Goal: Task Accomplishment & Management: Manage account settings

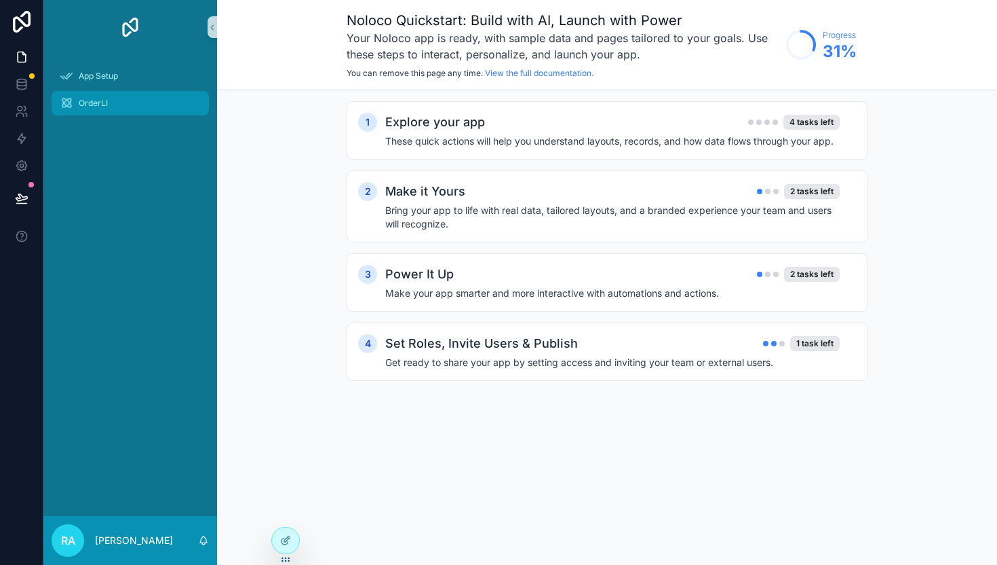
click at [79, 109] on div "OrderLI" at bounding box center [130, 103] width 141 height 22
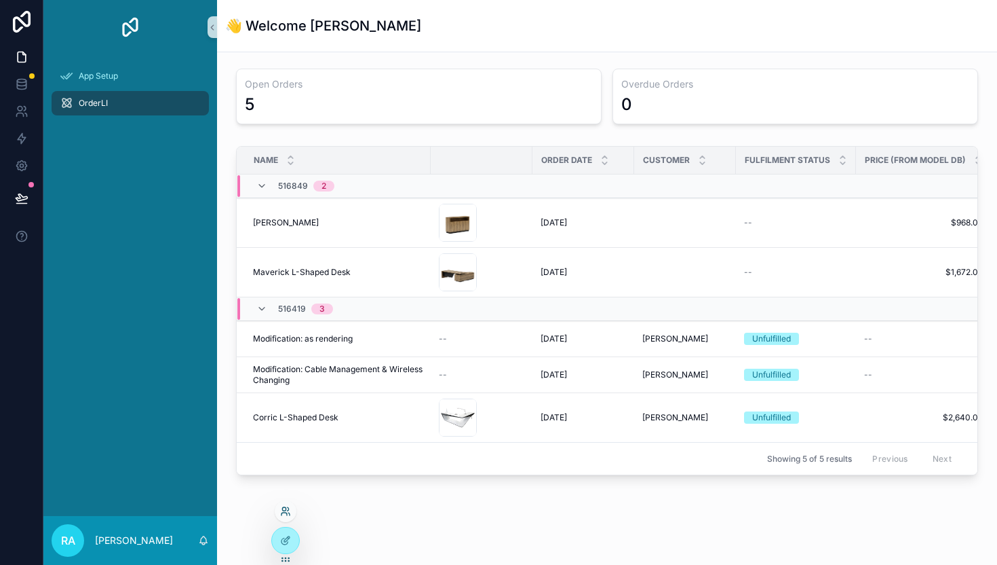
click at [285, 510] on icon at bounding box center [283, 508] width 3 height 3
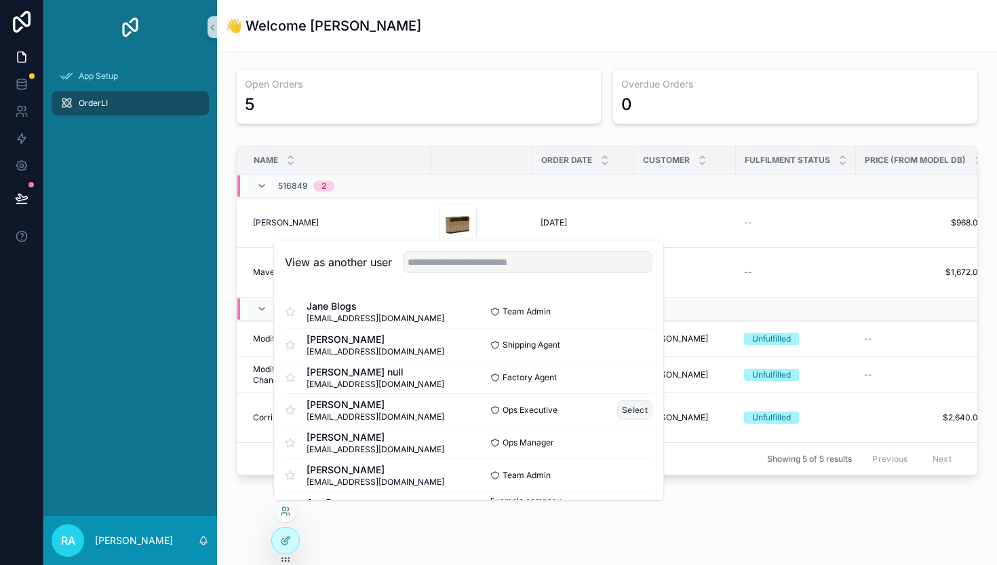
click at [645, 408] on button "Select" at bounding box center [634, 410] width 35 height 20
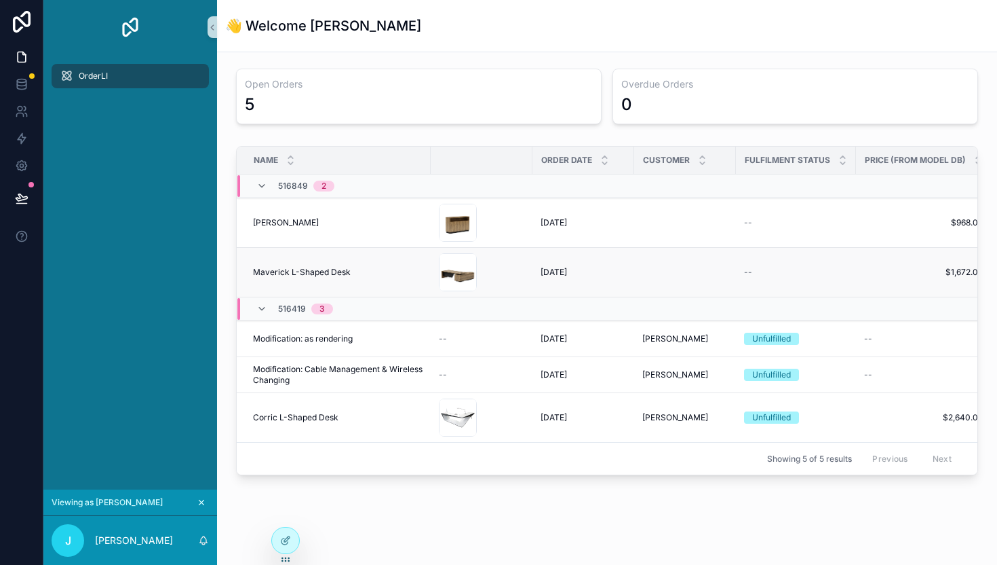
click at [323, 277] on span "Maverick L-Shaped Desk" at bounding box center [302, 272] width 98 height 11
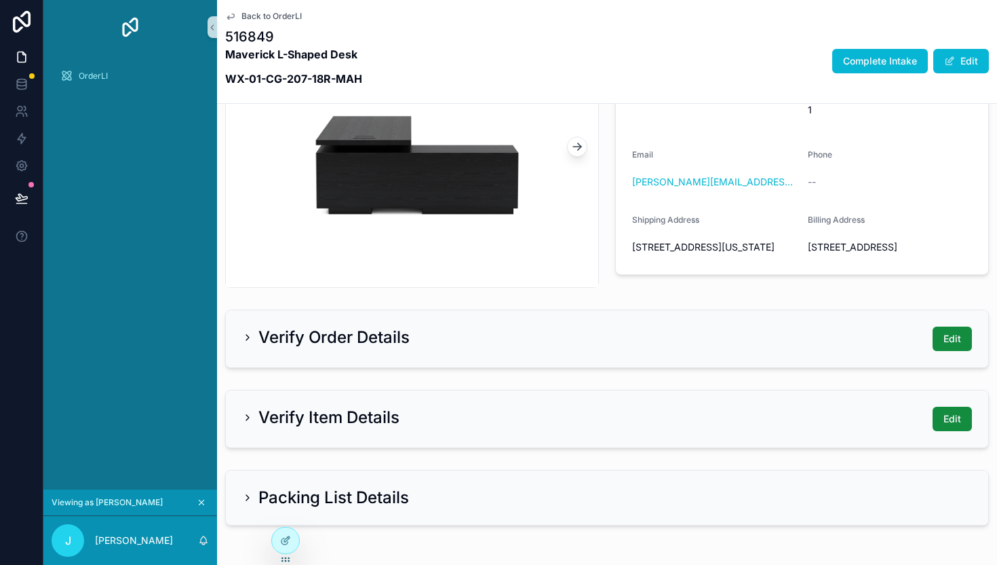
scroll to position [267, 0]
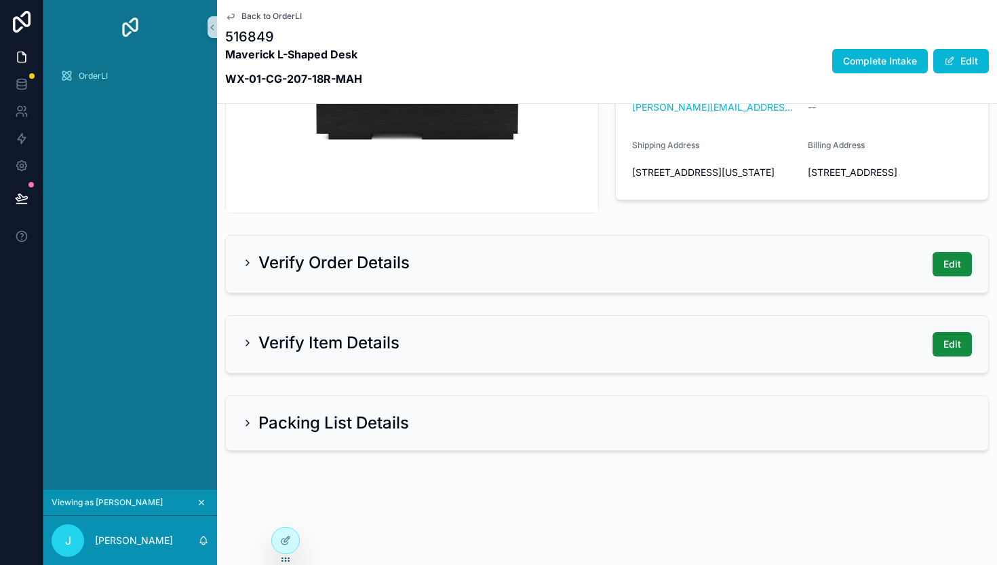
click at [323, 277] on div "Verify Order Details Edit" at bounding box center [607, 263] width 763 height 57
click at [249, 265] on icon "scrollable content" at bounding box center [247, 262] width 11 height 11
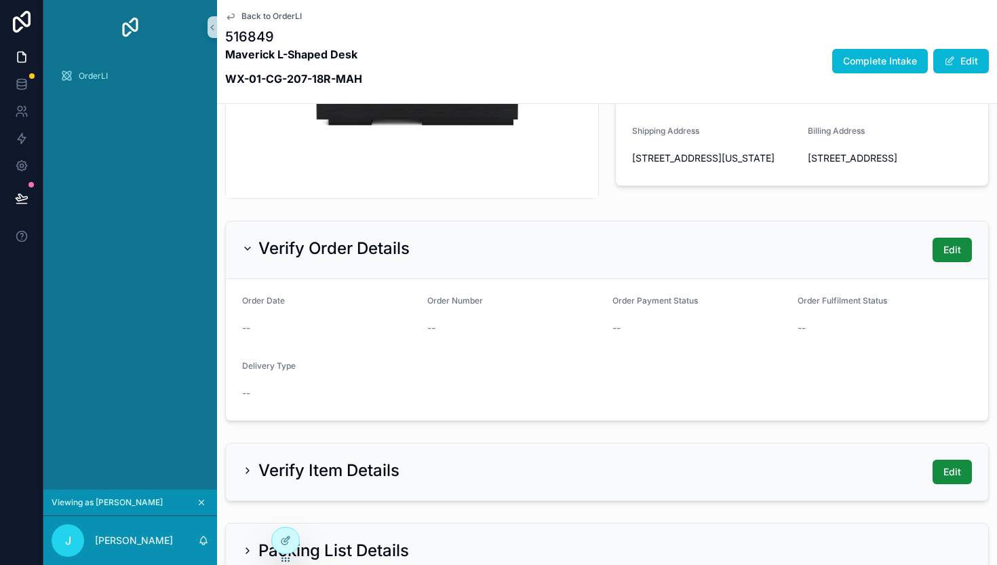
click at [110, 90] on div "OrderLI" at bounding box center [130, 80] width 174 height 52
click at [100, 79] on span "OrderLI" at bounding box center [93, 76] width 29 height 11
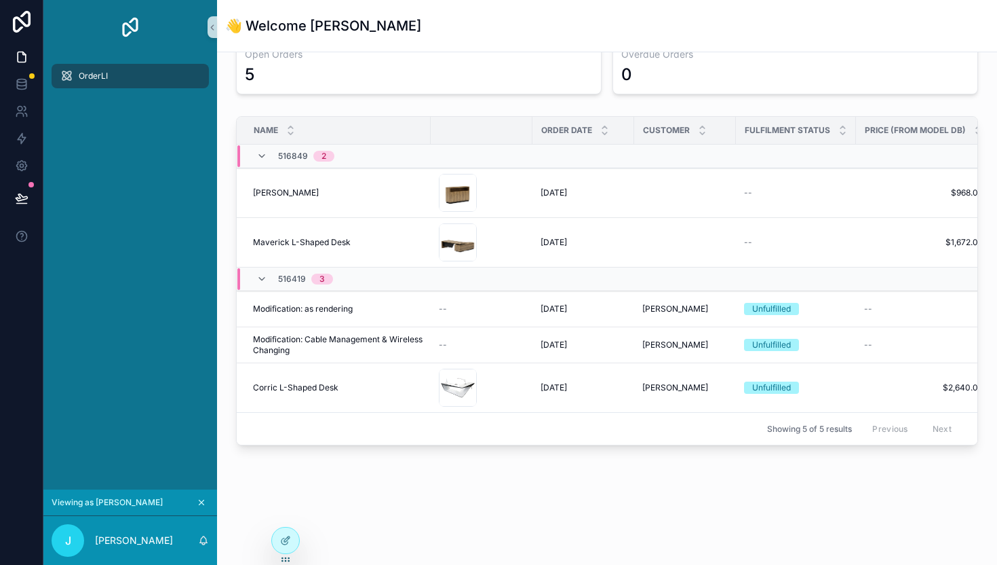
scroll to position [30, 0]
click at [307, 385] on span "Corric L-Shaped Desk" at bounding box center [295, 387] width 85 height 11
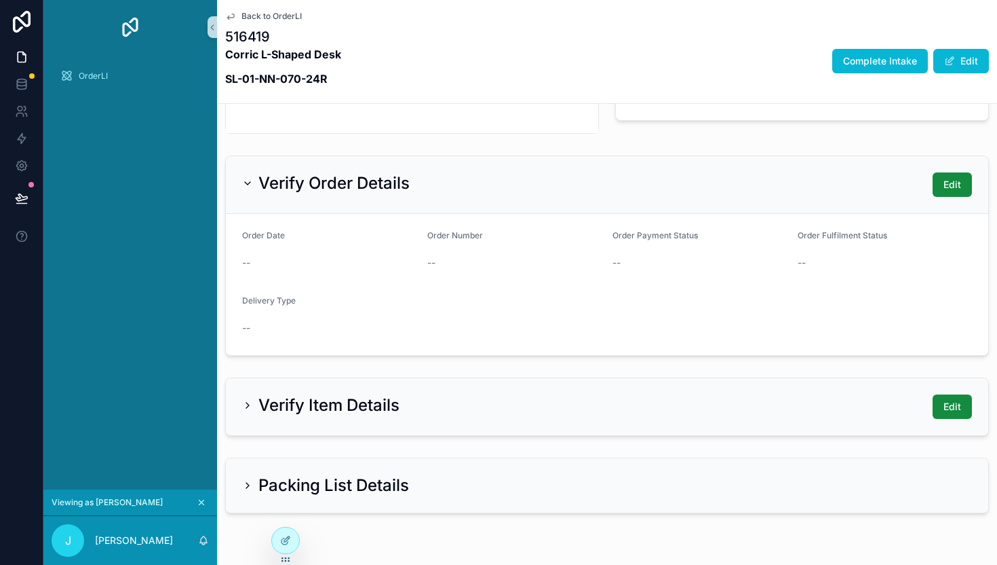
scroll to position [409, 0]
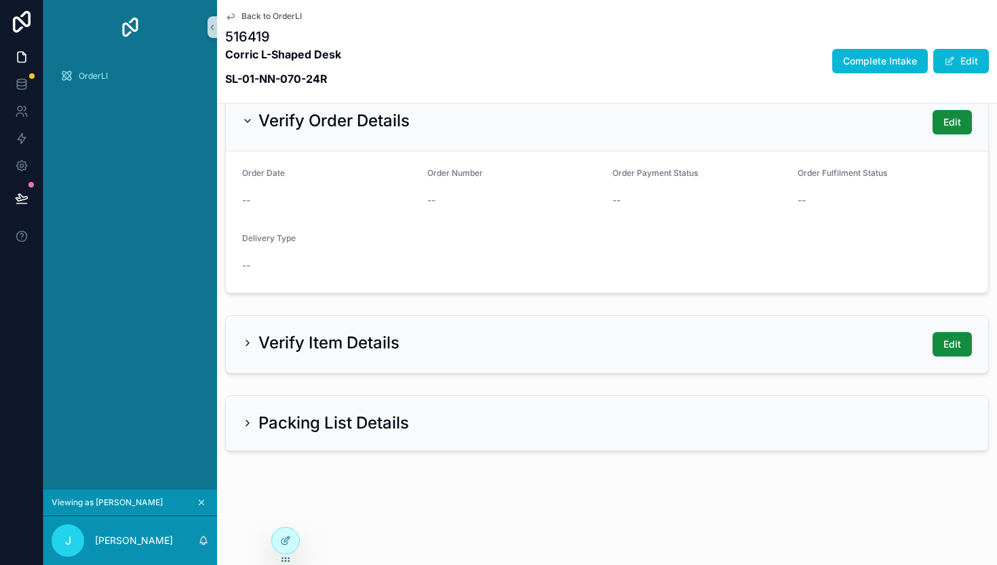
click at [242, 341] on icon "scrollable content" at bounding box center [247, 342] width 11 height 11
click at [250, 344] on icon "scrollable content" at bounding box center [247, 342] width 11 height 11
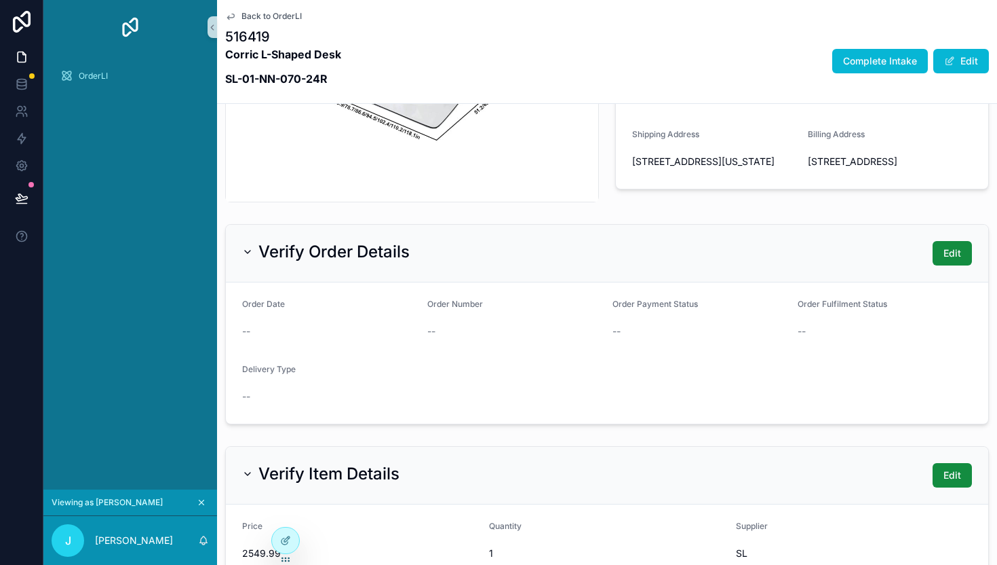
scroll to position [0, 0]
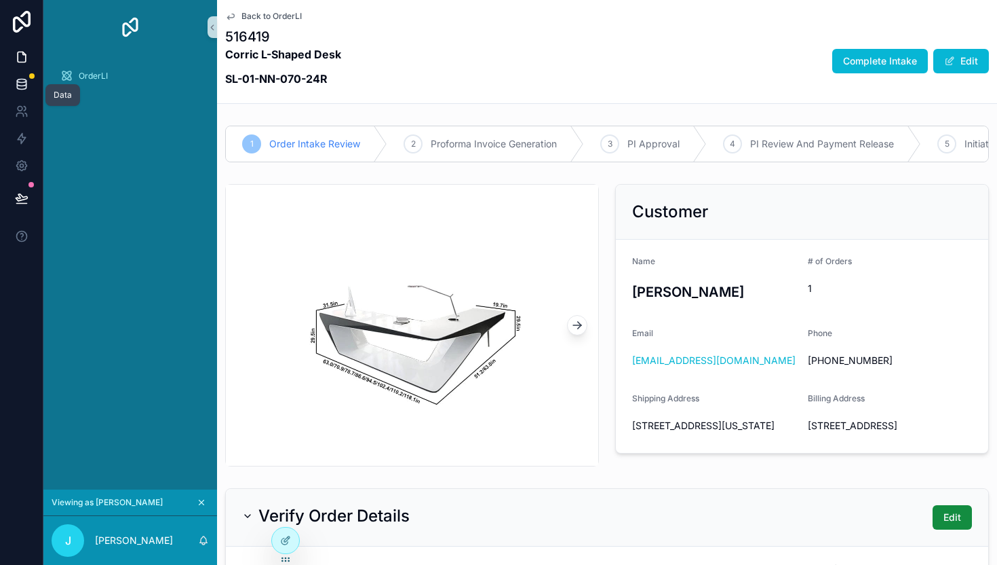
click at [27, 80] on icon at bounding box center [22, 84] width 14 height 14
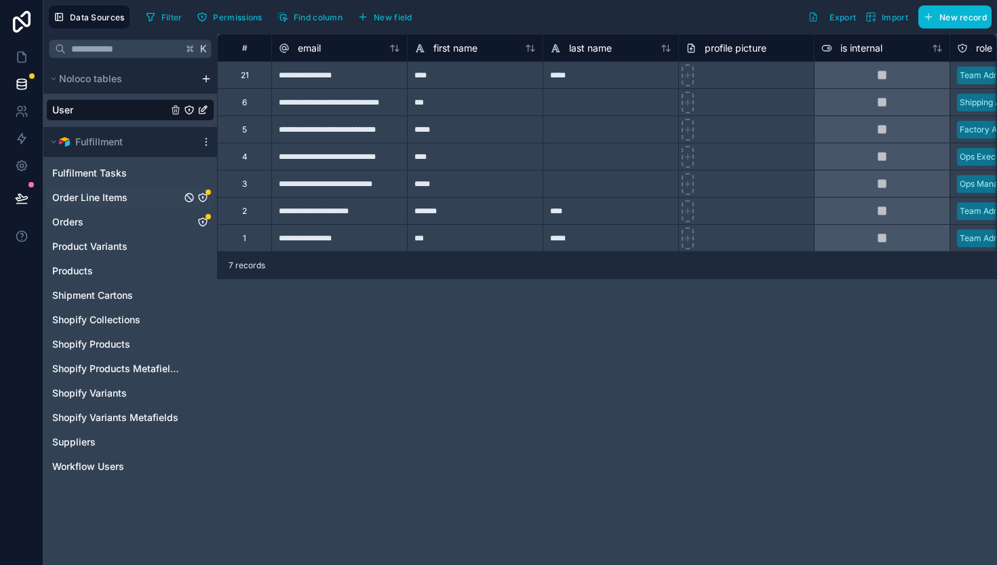
click at [116, 197] on span "Order Line Items" at bounding box center [89, 198] width 75 height 14
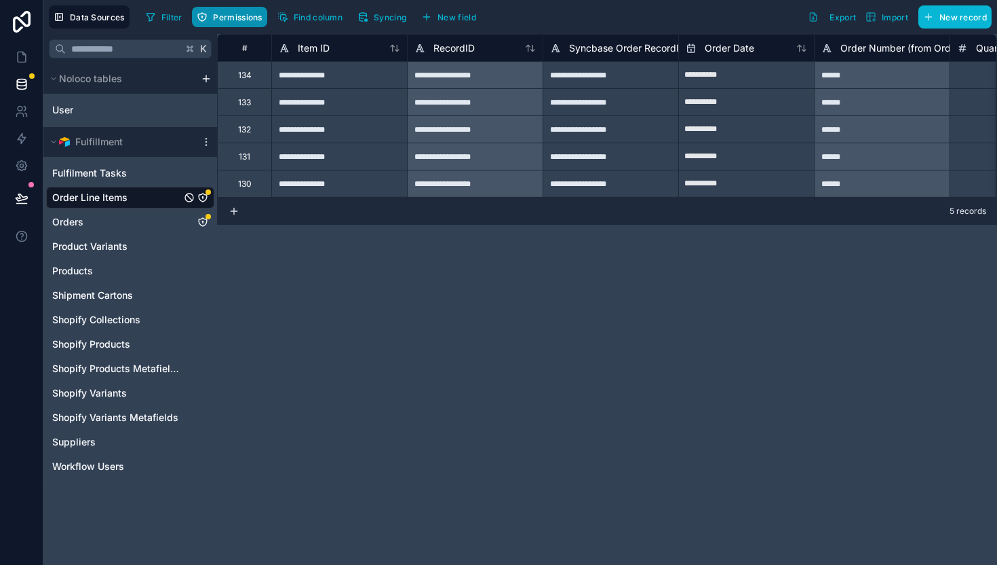
click at [227, 14] on span "Permissions" at bounding box center [237, 17] width 49 height 10
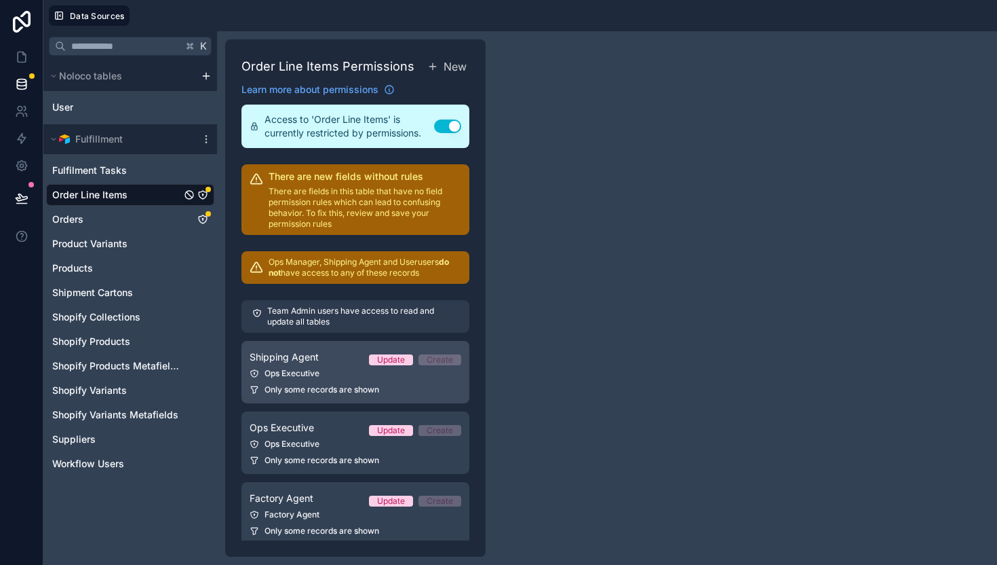
click at [317, 381] on link "Shipping Agent Update Create Ops Executive Only some records are shown" at bounding box center [356, 372] width 228 height 62
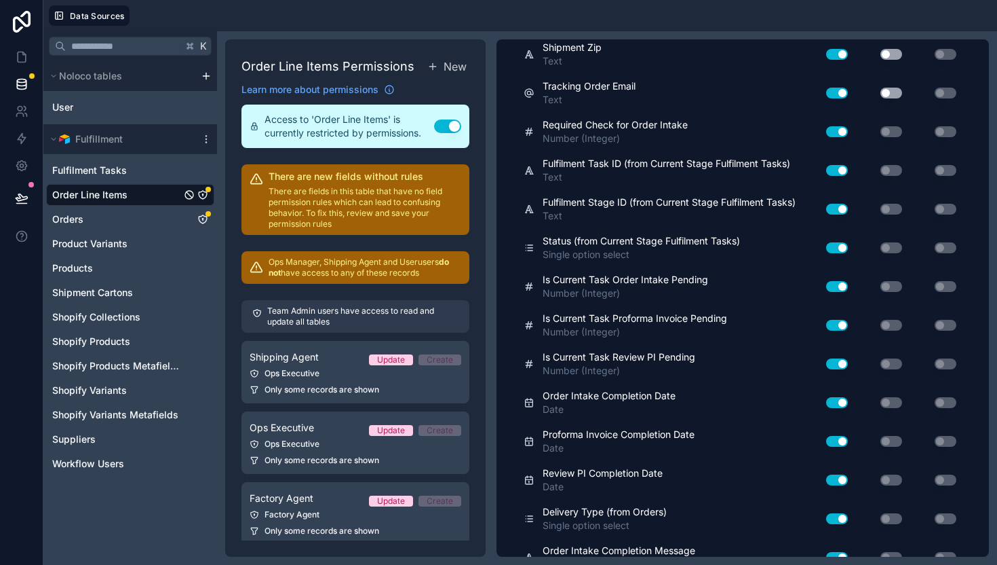
scroll to position [7576, 0]
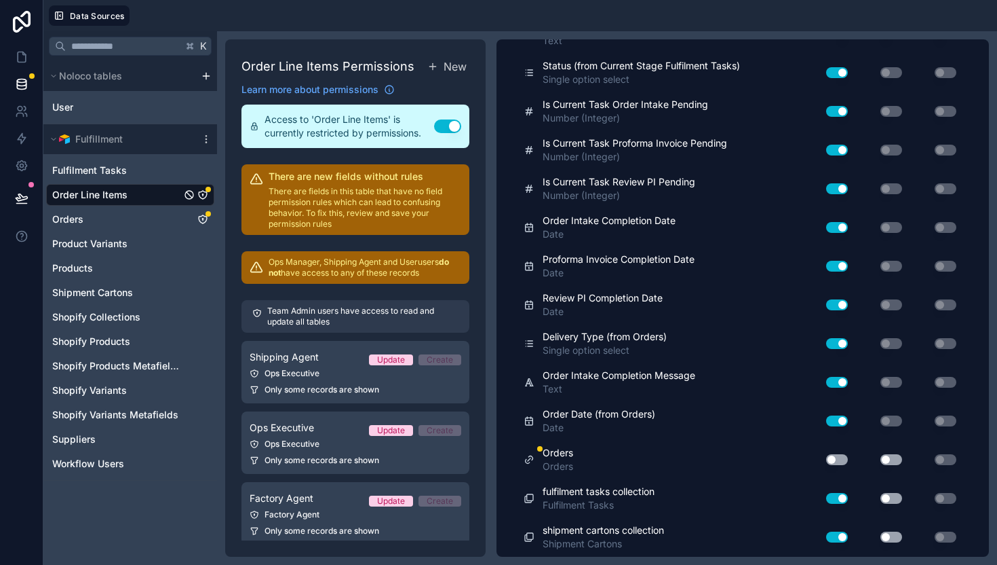
click at [838, 461] on button "Use setting" at bounding box center [837, 459] width 22 height 11
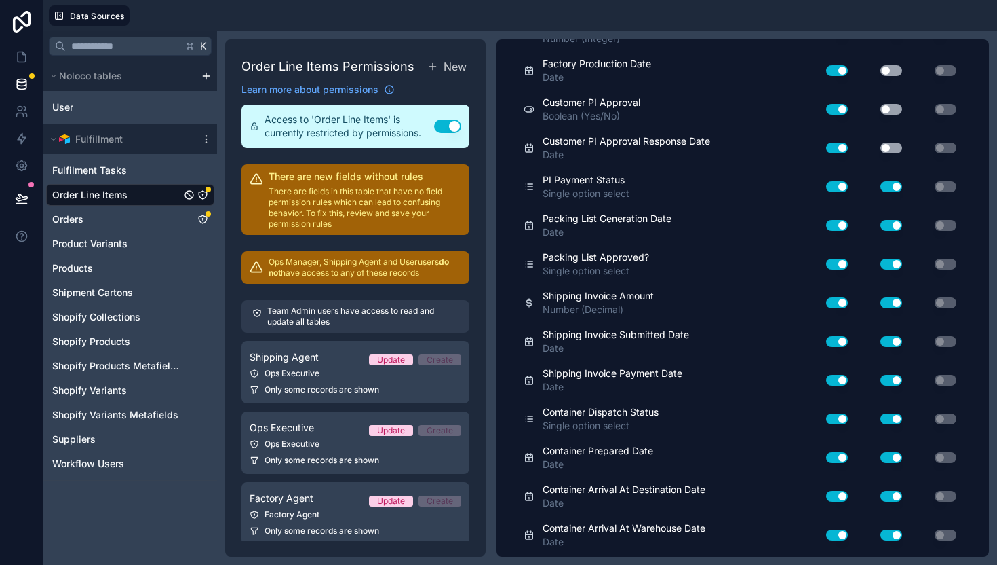
scroll to position [0, 0]
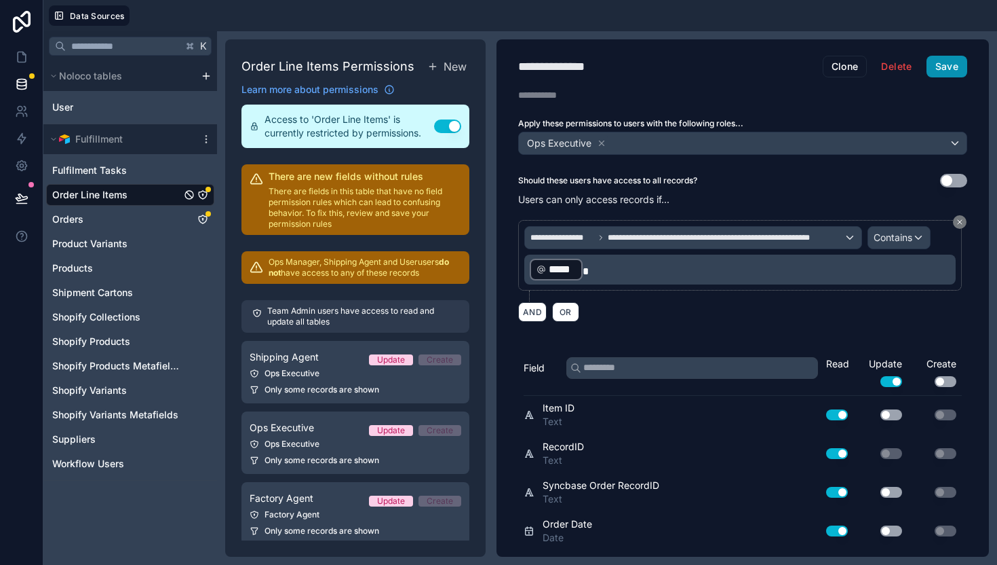
click at [939, 60] on button "Save" at bounding box center [947, 67] width 41 height 22
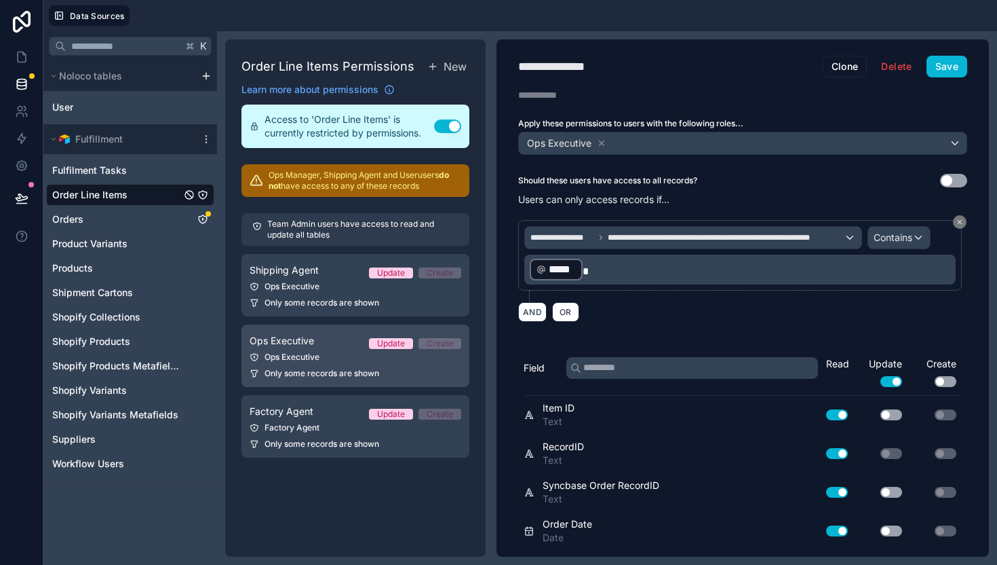
click at [311, 352] on div "Ops Executive" at bounding box center [356, 356] width 212 height 11
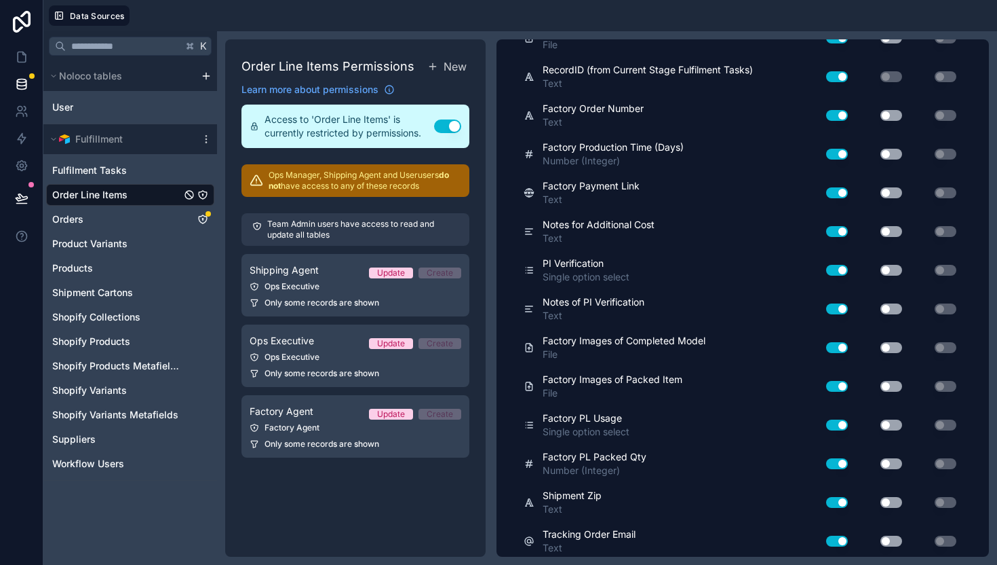
scroll to position [7576, 0]
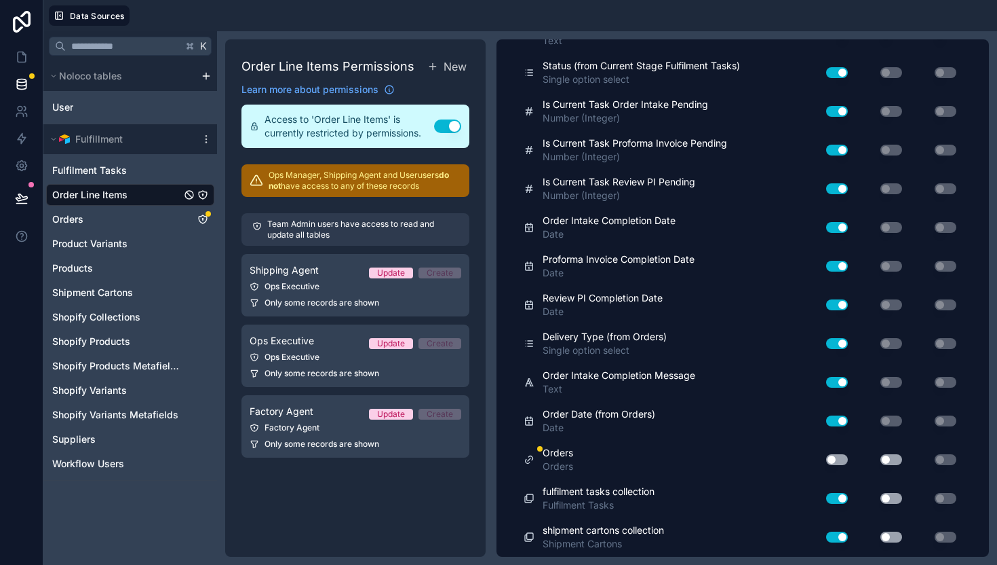
click at [841, 461] on button "Use setting" at bounding box center [837, 459] width 22 height 11
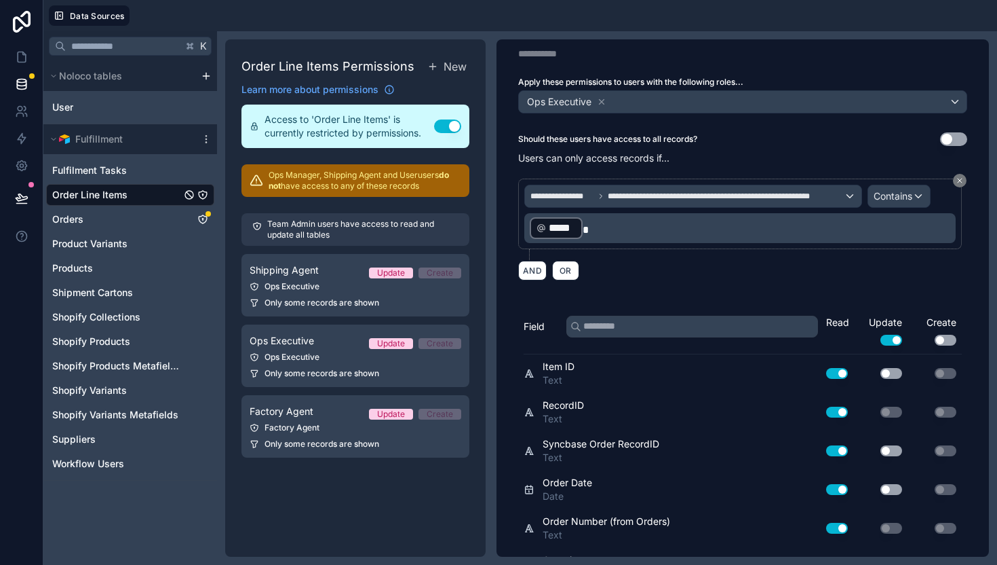
scroll to position [0, 0]
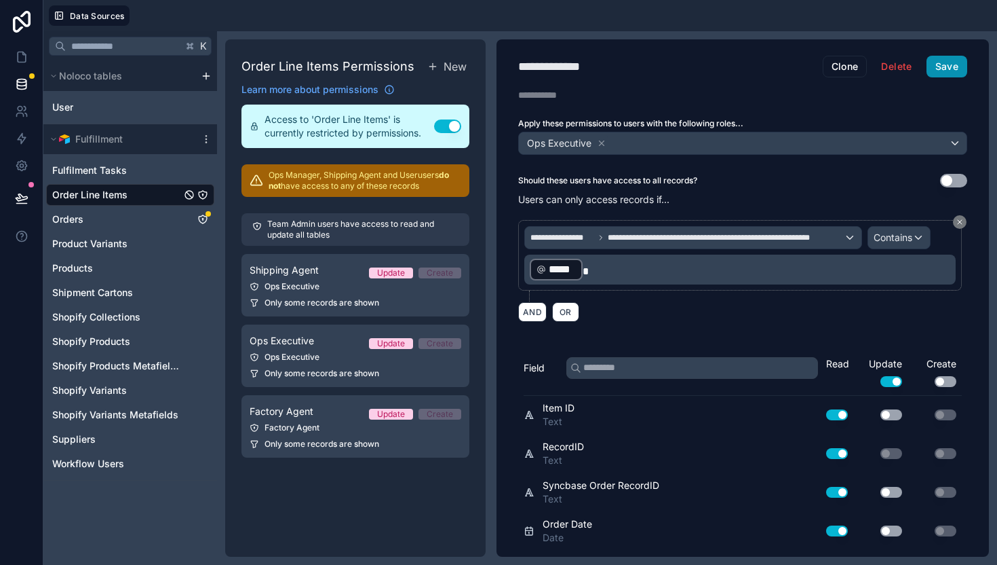
click at [942, 67] on button "Save" at bounding box center [947, 67] width 41 height 22
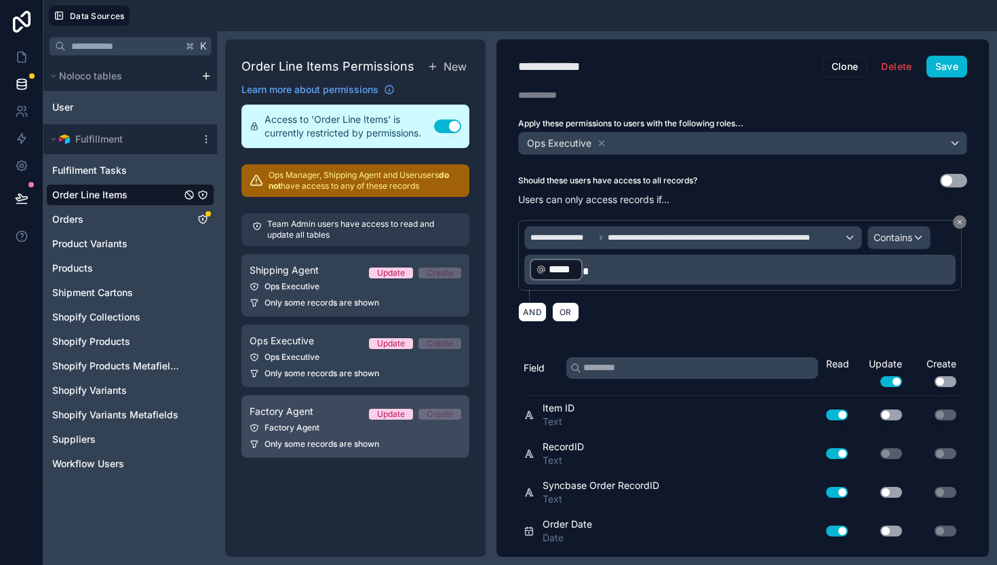
click at [329, 414] on div "Factory Agent Update Create" at bounding box center [356, 411] width 212 height 16
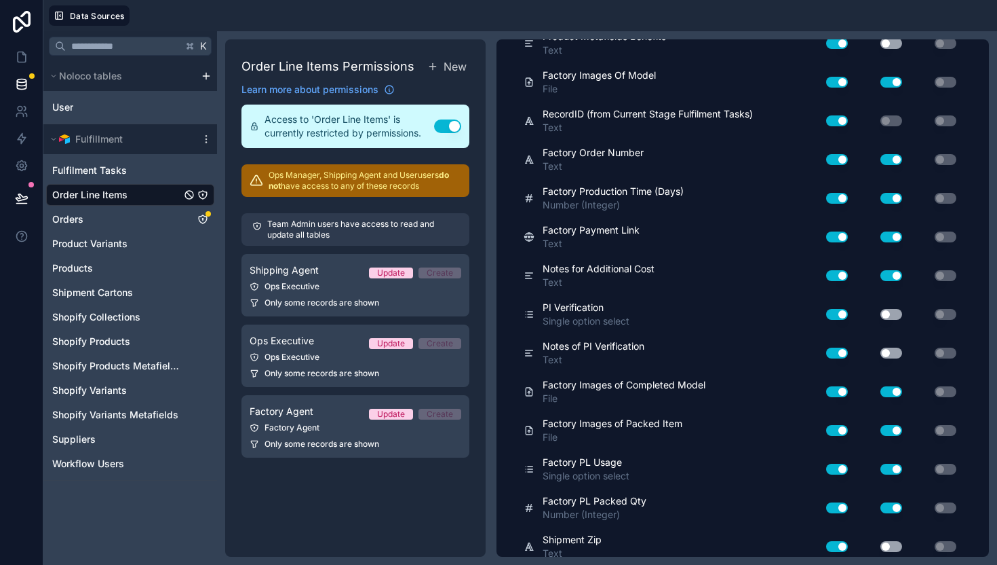
scroll to position [7576, 0]
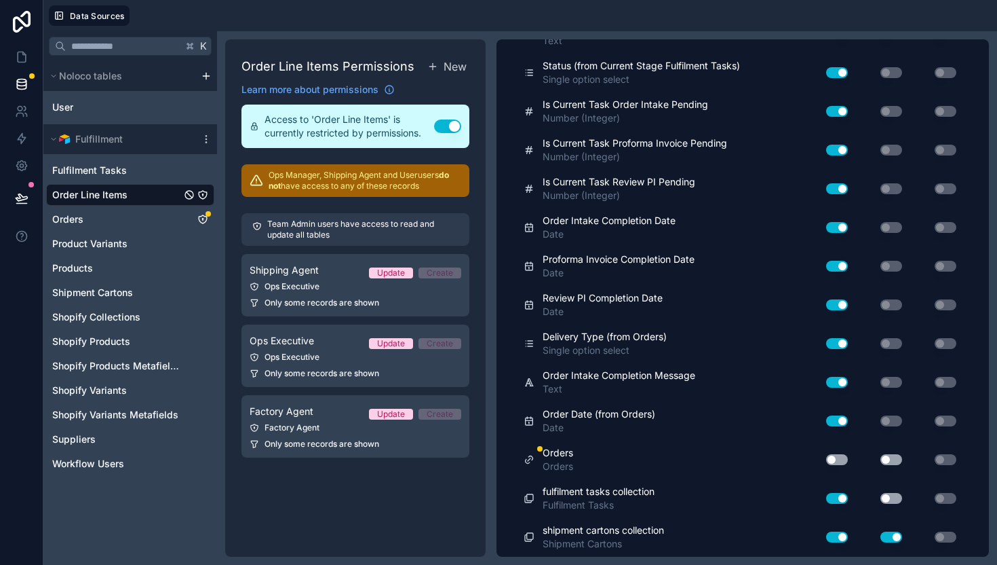
click at [838, 457] on button "Use setting" at bounding box center [837, 459] width 22 height 11
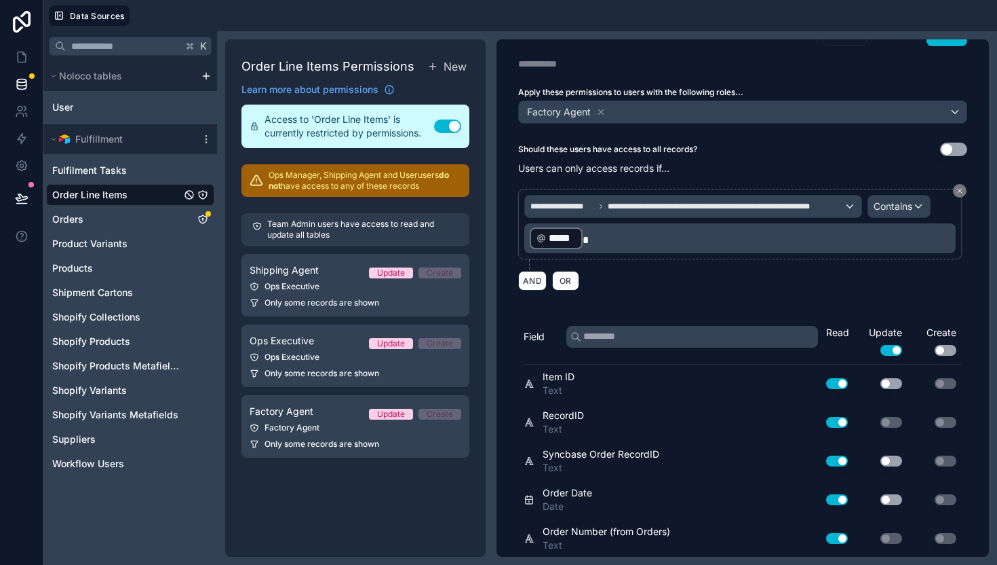
scroll to position [0, 0]
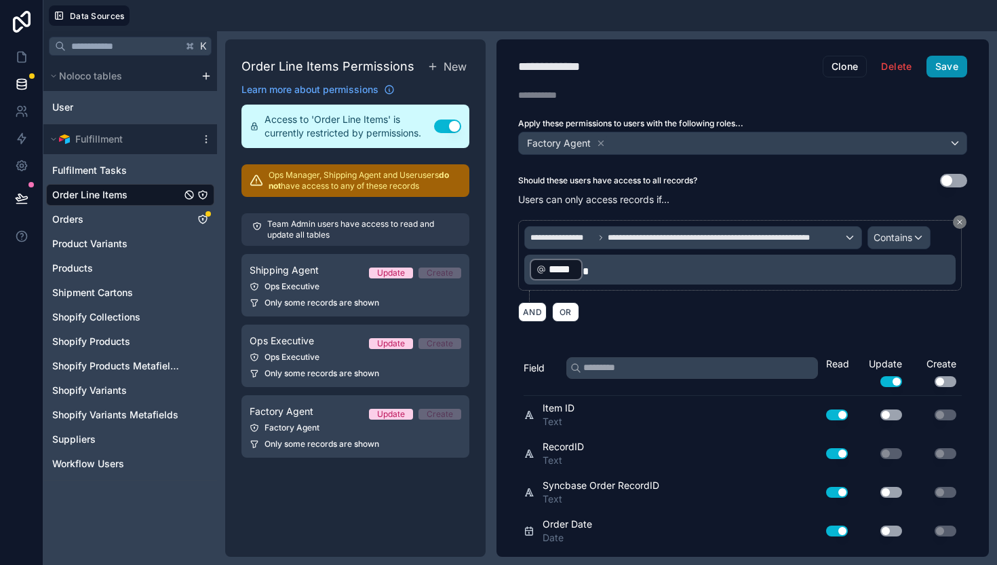
click at [951, 71] on button "Save" at bounding box center [947, 67] width 41 height 22
click at [123, 212] on link "Orders" at bounding box center [116, 219] width 129 height 14
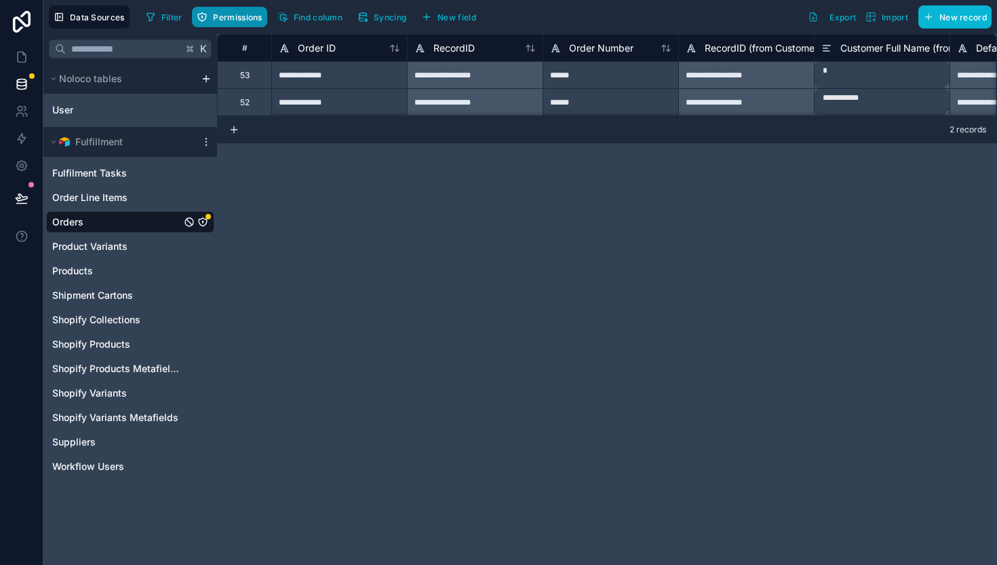
click at [235, 19] on span "Permissions" at bounding box center [237, 17] width 49 height 10
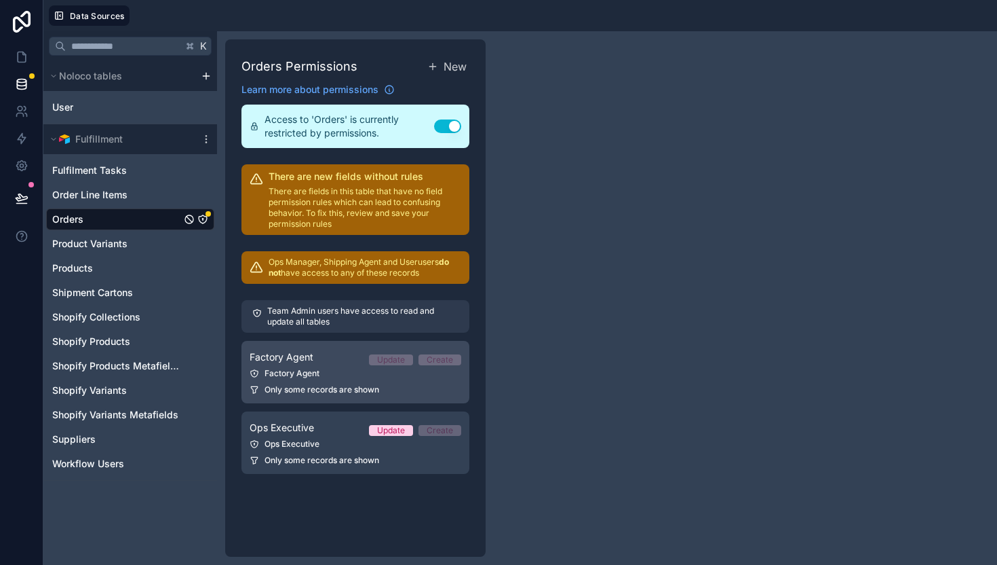
click at [358, 373] on div "Factory Agent" at bounding box center [356, 373] width 212 height 11
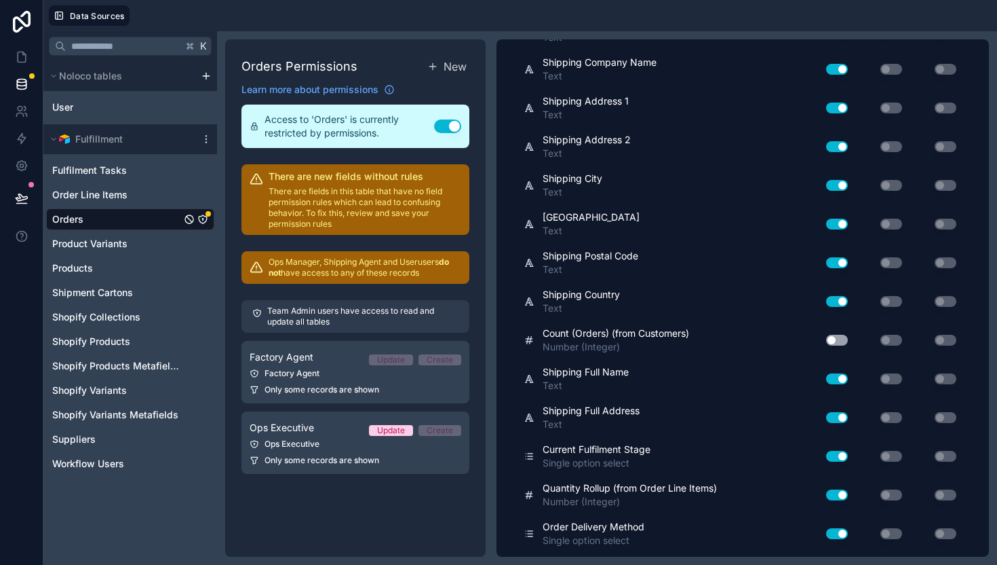
scroll to position [2344, 0]
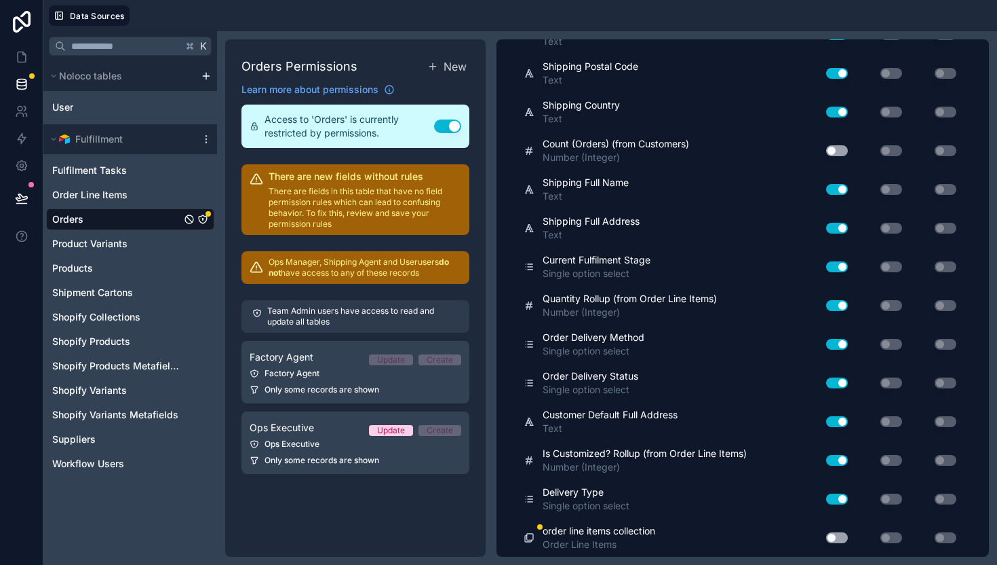
click at [843, 539] on button "Use setting" at bounding box center [837, 537] width 22 height 11
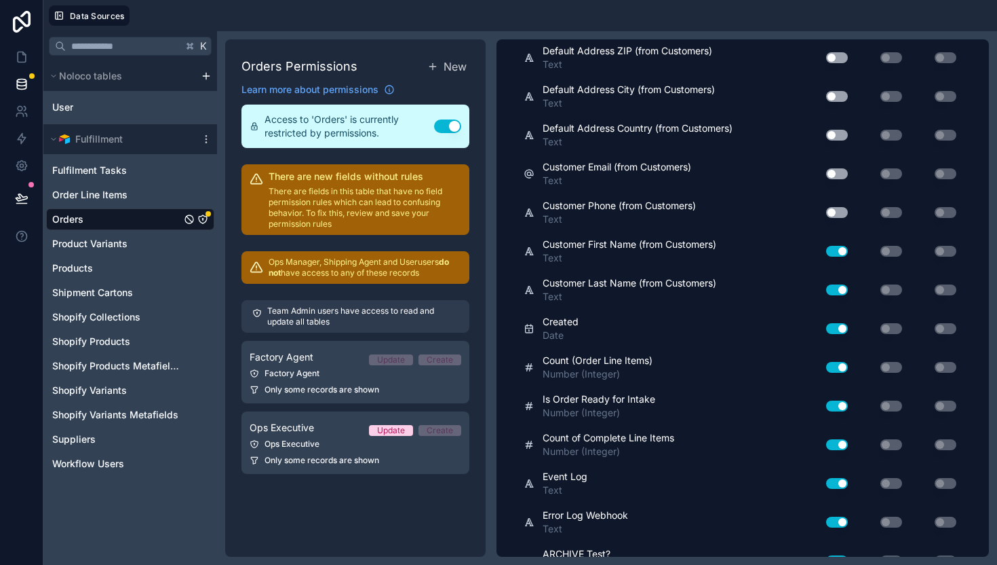
scroll to position [0, 0]
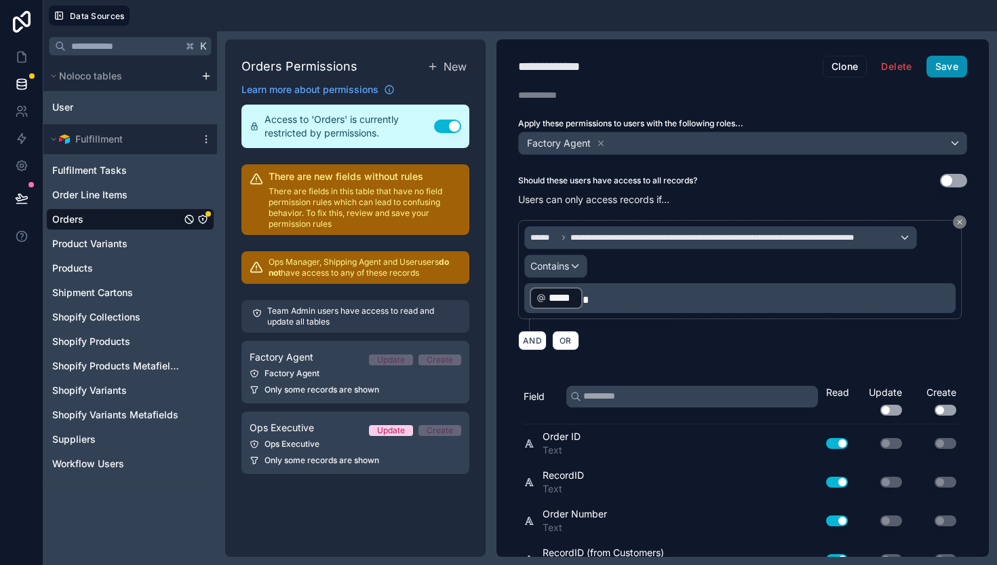
click at [951, 68] on button "Save" at bounding box center [947, 67] width 41 height 22
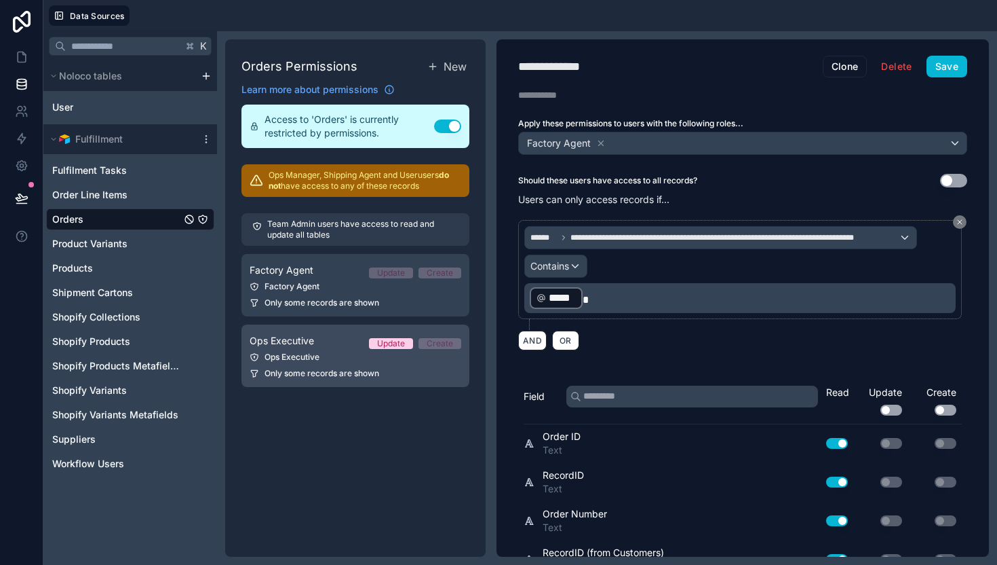
click at [328, 364] on link "Ops Executive Update Create Ops Executive Only some records are shown" at bounding box center [356, 355] width 228 height 62
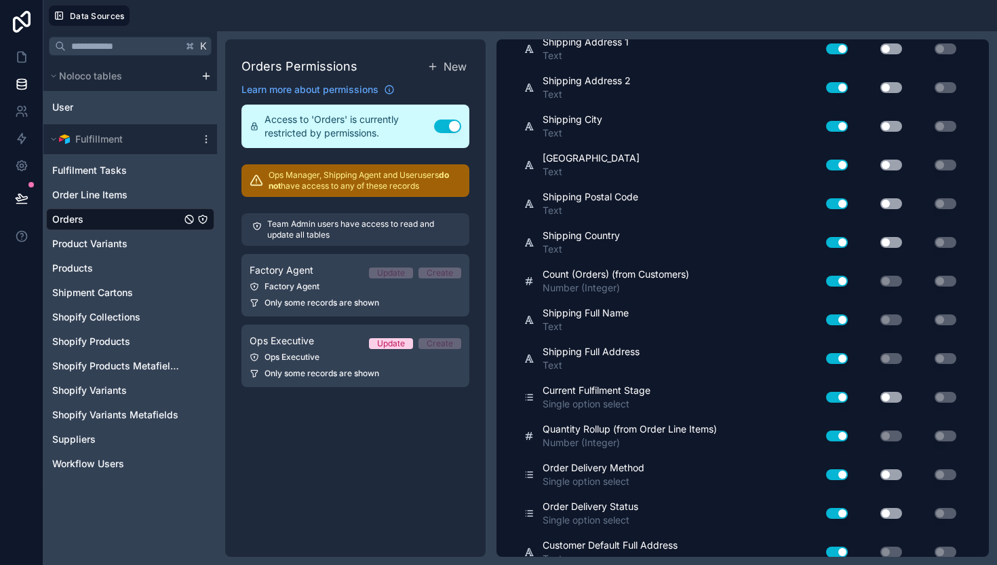
scroll to position [2344, 0]
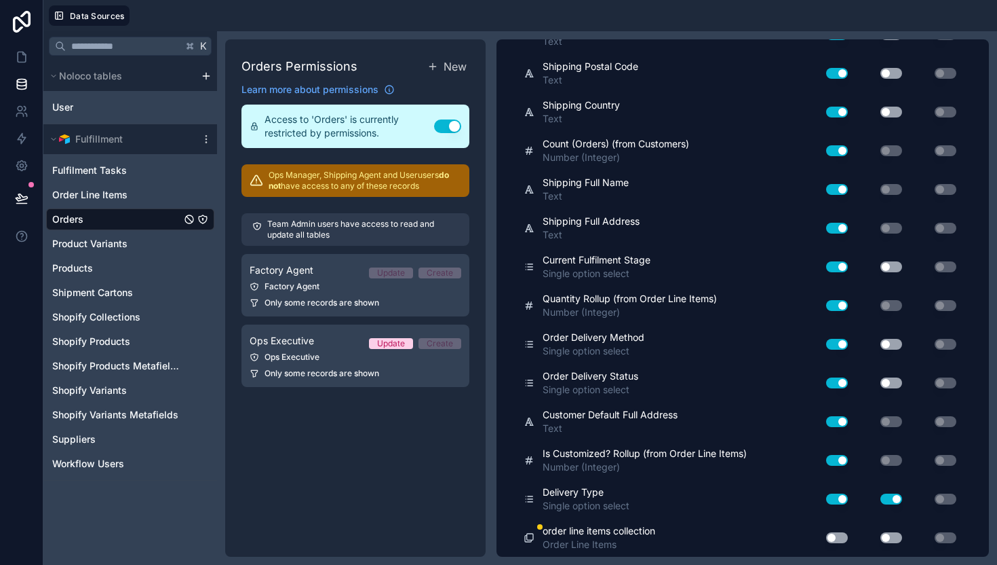
click at [839, 537] on button "Use setting" at bounding box center [837, 537] width 22 height 11
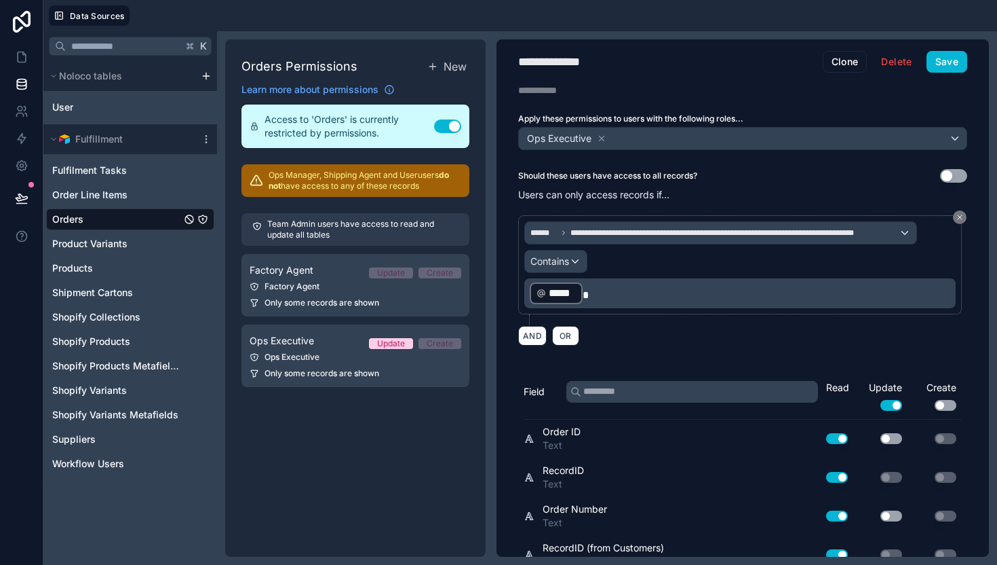
scroll to position [0, 0]
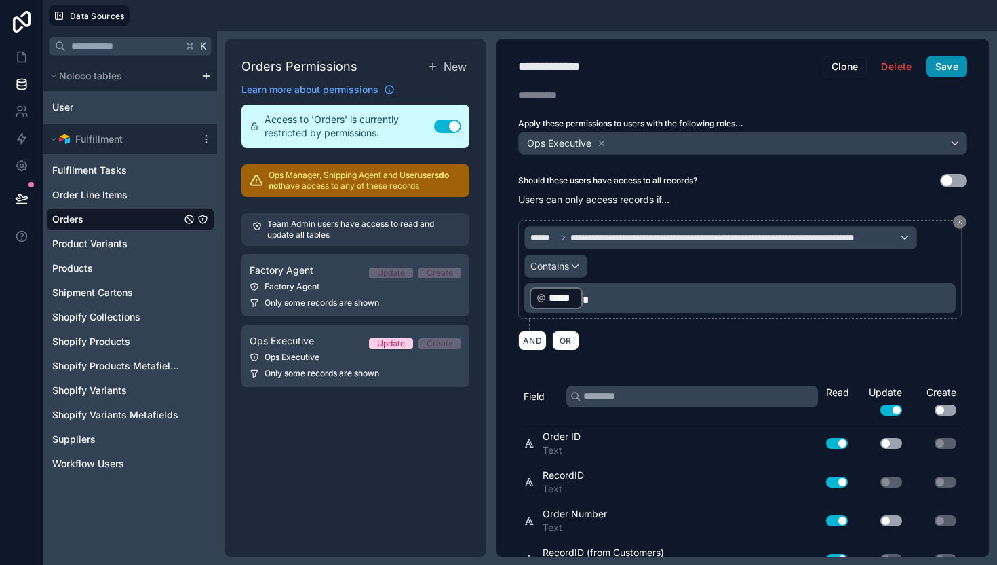
click at [949, 66] on button "Save" at bounding box center [947, 67] width 41 height 22
click at [15, 58] on icon at bounding box center [22, 57] width 14 height 14
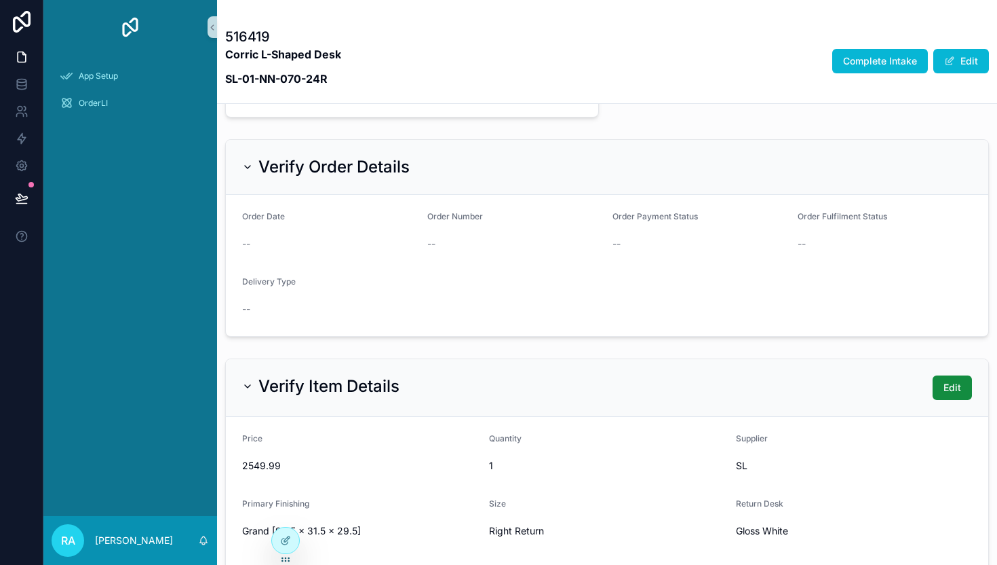
scroll to position [675, 0]
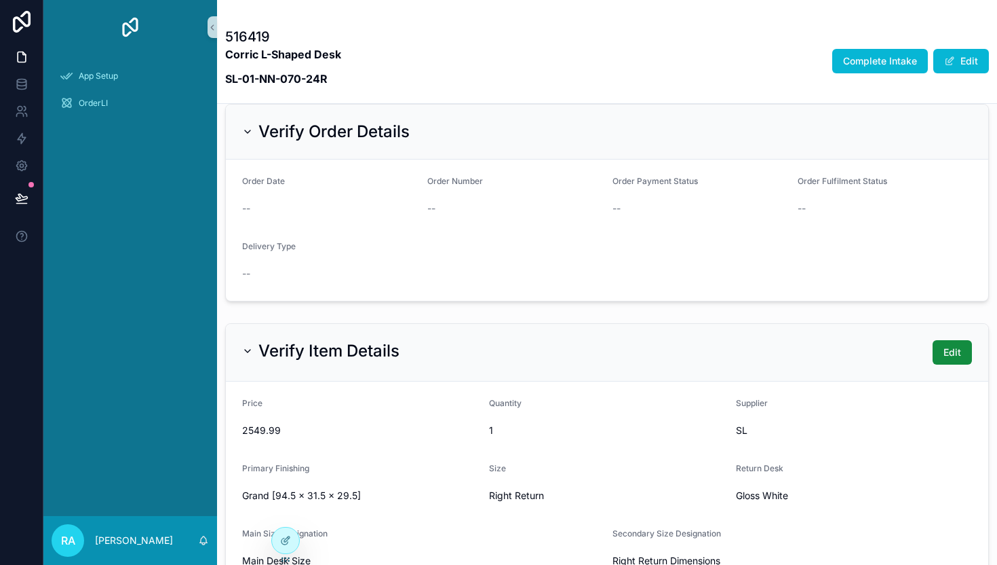
click at [427, 280] on form "Order Date -- Order Number -- Order Payment Status -- Order Fulfilment Status -…" at bounding box center [607, 229] width 763 height 141
click at [280, 510] on div at bounding box center [286, 511] width 22 height 22
click at [284, 511] on icon at bounding box center [285, 510] width 11 height 11
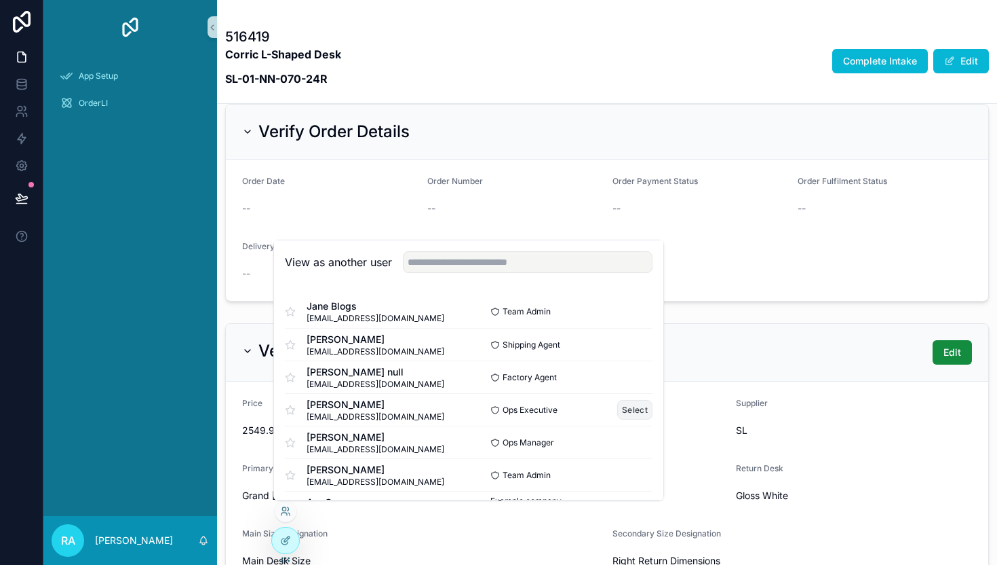
click at [627, 410] on button "Select" at bounding box center [634, 410] width 35 height 20
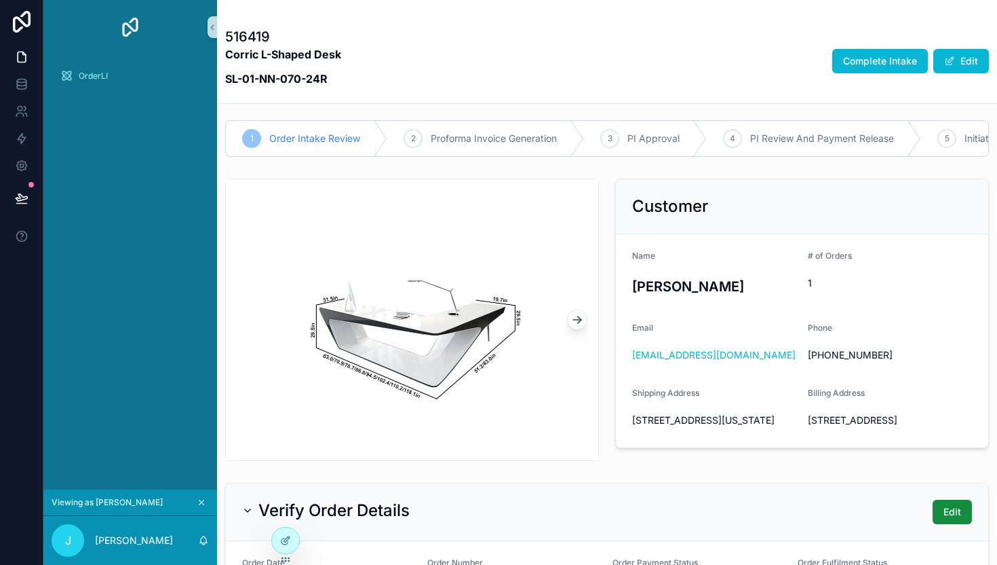
scroll to position [6, 0]
click at [704, 212] on h2 "Customer" at bounding box center [670, 206] width 76 height 22
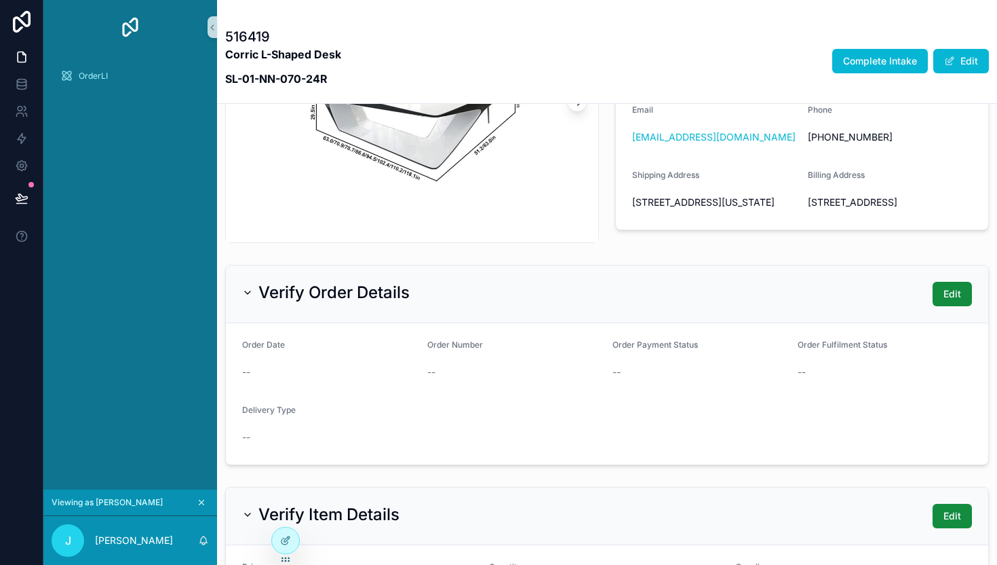
scroll to position [226, 0]
